Goal: Find specific page/section

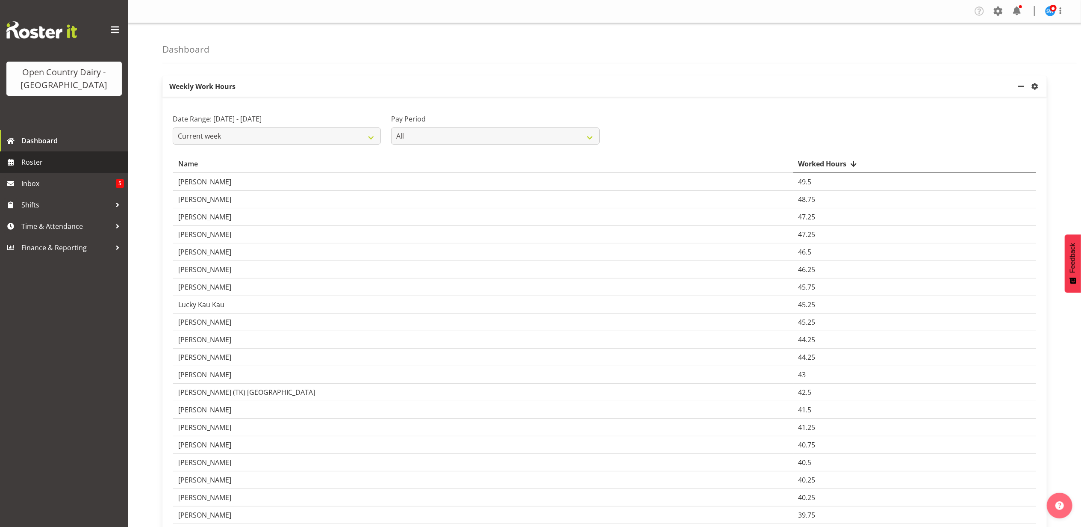
click at [42, 159] on span "Roster" at bounding box center [72, 162] width 103 height 13
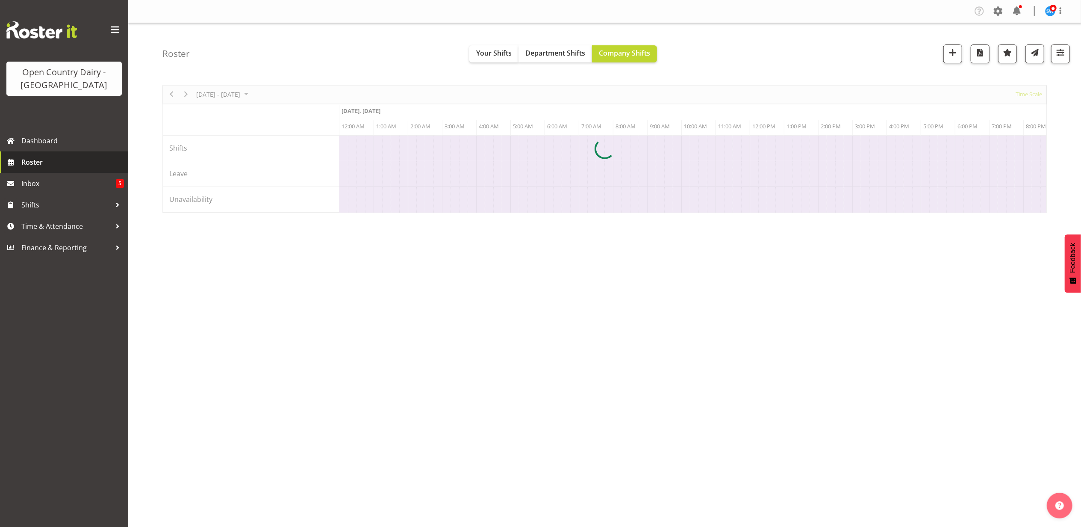
scroll to position [0, 3284]
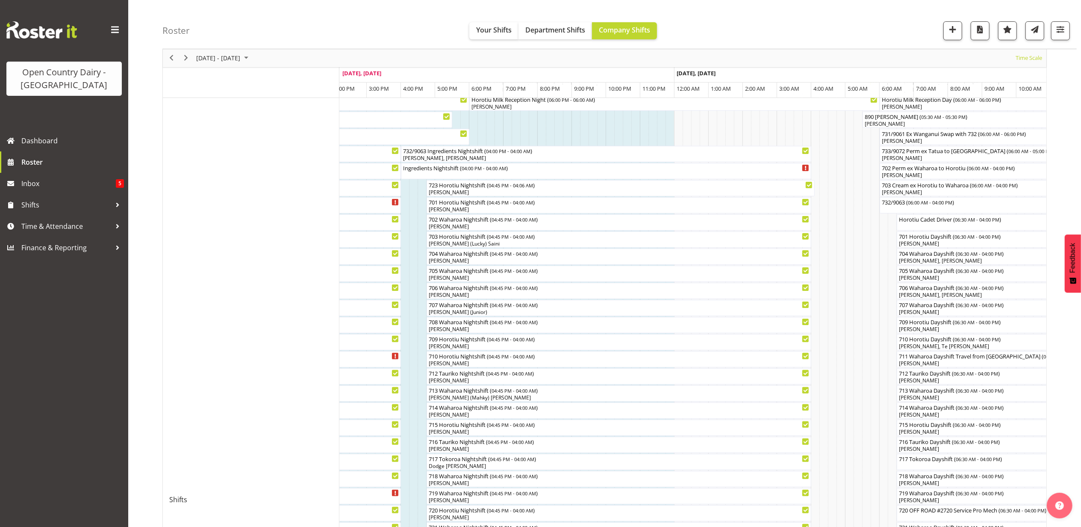
scroll to position [57, 0]
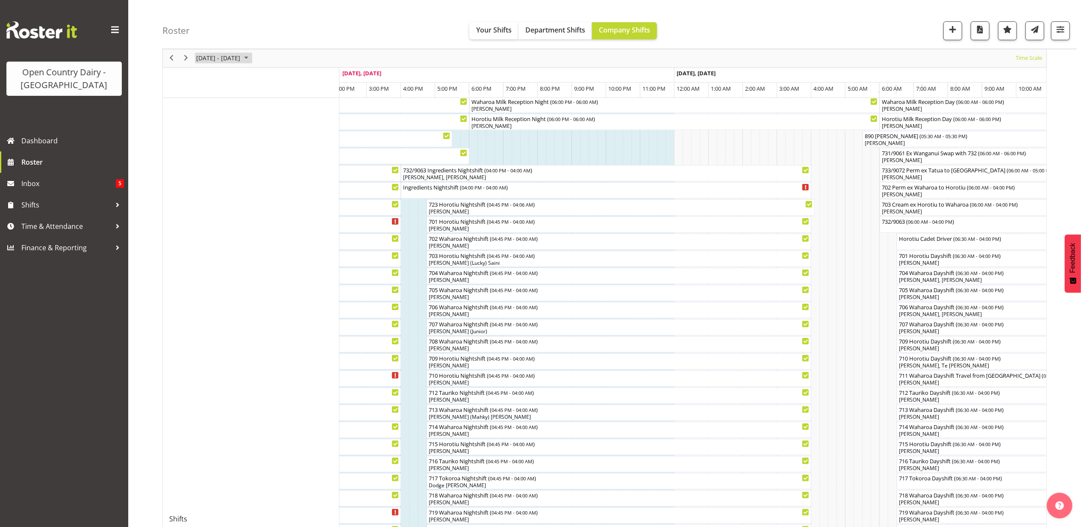
click at [237, 61] on span "[DATE] - [DATE]" at bounding box center [218, 58] width 46 height 11
click at [275, 136] on span "20" at bounding box center [273, 138] width 13 height 13
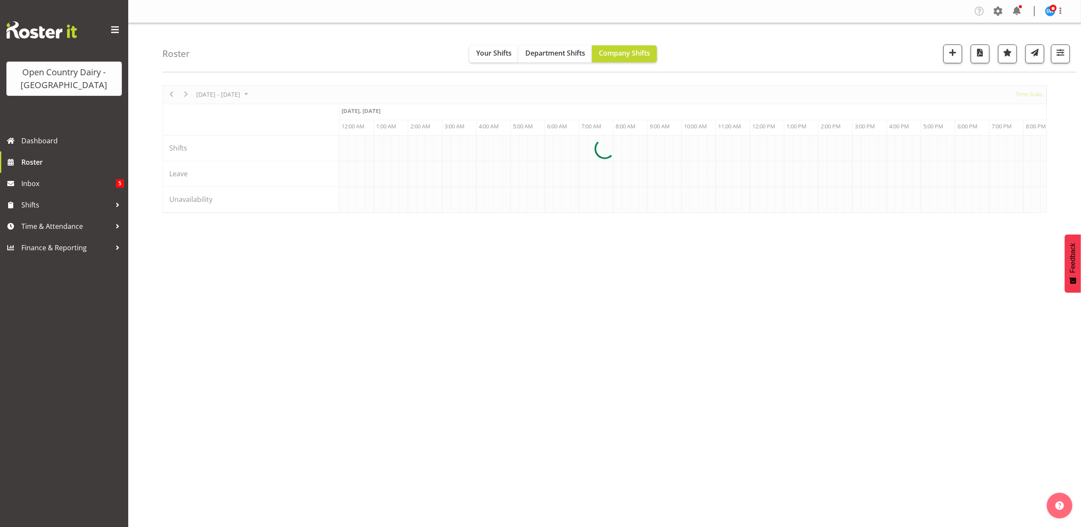
scroll to position [0, 0]
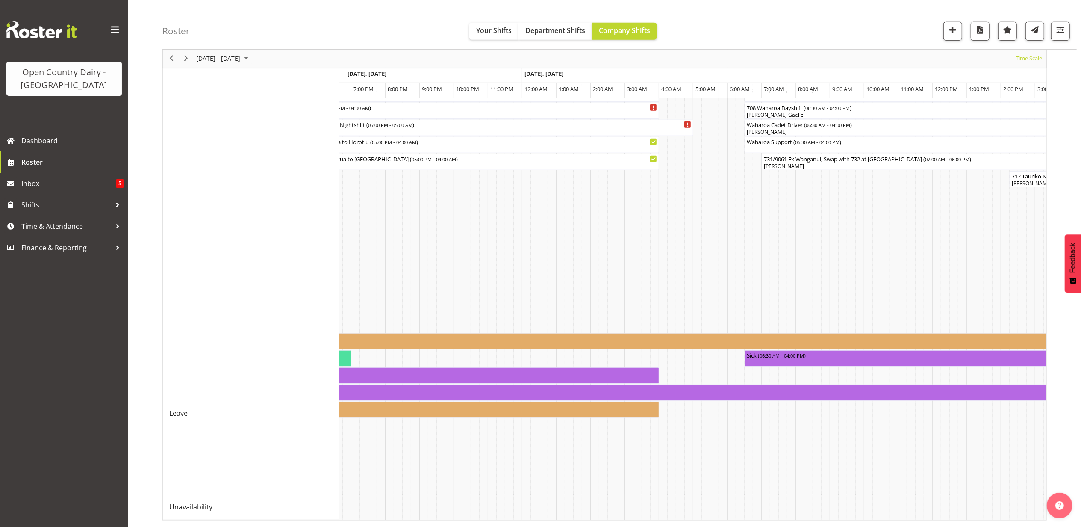
scroll to position [0, 4749]
